Goal: Information Seeking & Learning: Learn about a topic

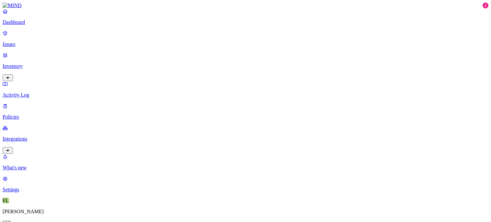
click at [27, 136] on p "Integrations" at bounding box center [246, 139] width 486 height 6
click at [32, 209] on p "Endpoints" at bounding box center [246, 212] width 486 height 6
click at [25, 25] on p "Dashboard" at bounding box center [246, 22] width 486 height 6
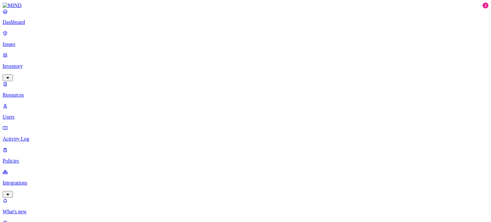
click at [31, 92] on p "Resources" at bounding box center [246, 95] width 486 height 6
click at [22, 41] on p "Issues" at bounding box center [246, 44] width 486 height 6
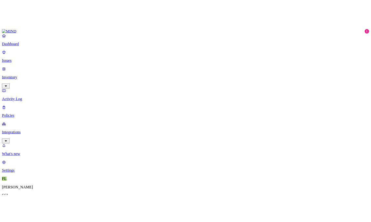
scroll to position [39, 0]
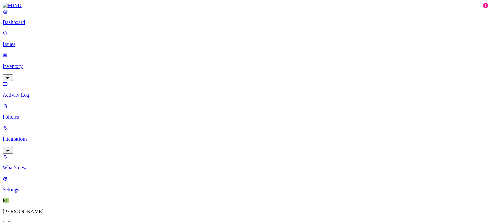
drag, startPoint x: 475, startPoint y: 92, endPoint x: 477, endPoint y: 102, distance: 9.9
click at [28, 118] on nav "Dashboard Issues Inventory Activity Log Policies Integrations What's new 1 Sett…" at bounding box center [246, 100] width 486 height 184
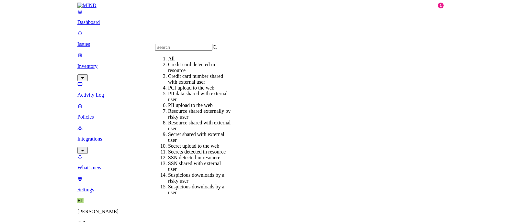
scroll to position [62, 0]
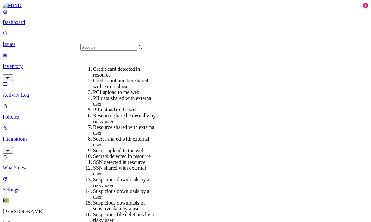
click at [115, 154] on div "Secrets detected in resource" at bounding box center [124, 157] width 62 height 6
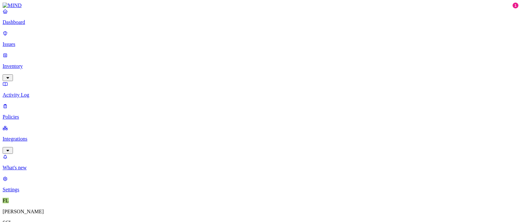
drag, startPoint x: 333, startPoint y: 7, endPoint x: 209, endPoint y: 108, distance: 160.1
click at [23, 63] on p "Inventory" at bounding box center [260, 66] width 515 height 6
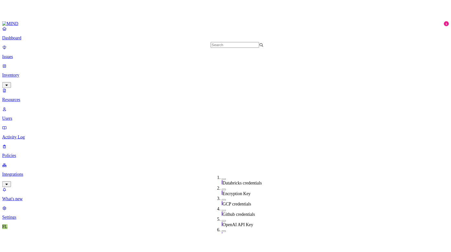
scroll to position [169, 0]
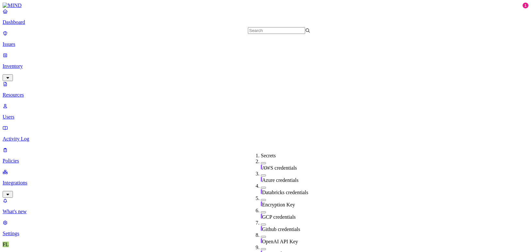
click at [261, 222] on button "button" at bounding box center [263, 237] width 5 height 2
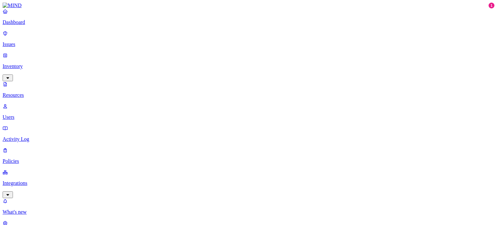
scroll to position [129, 0]
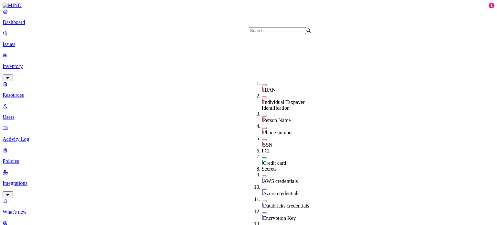
scroll to position [129, 0]
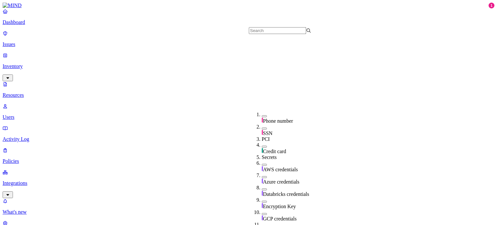
drag, startPoint x: 256, startPoint y: 44, endPoint x: 276, endPoint y: 60, distance: 25.8
click at [262, 164] on button "button" at bounding box center [264, 165] width 5 height 2
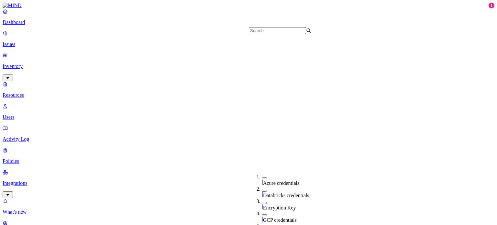
scroll to position [194, 0]
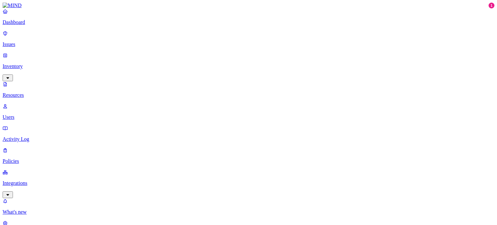
scroll to position [235, 0]
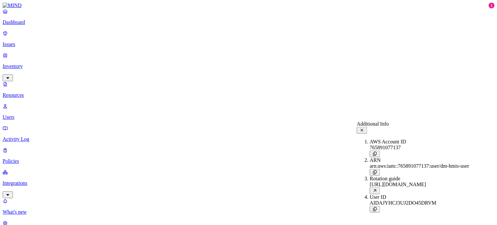
click at [364, 129] on icon at bounding box center [361, 130] width 5 height 4
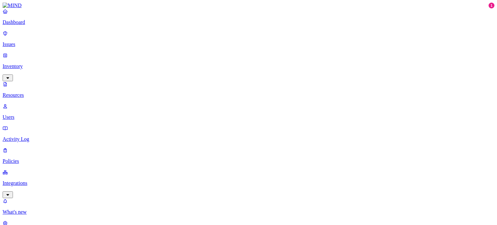
scroll to position [0, 0]
